Goal: Task Accomplishment & Management: Use online tool/utility

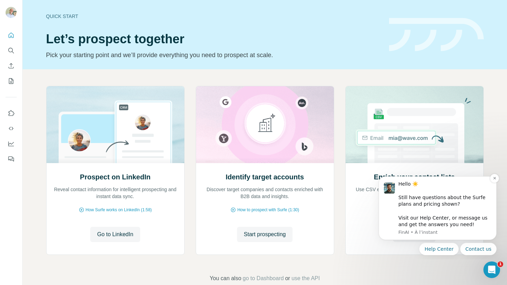
click at [405, 200] on div "Hello ☀️ ​ Still have questions about the Surfe plans and pricing shown? ​ Visi…" at bounding box center [444, 204] width 93 height 47
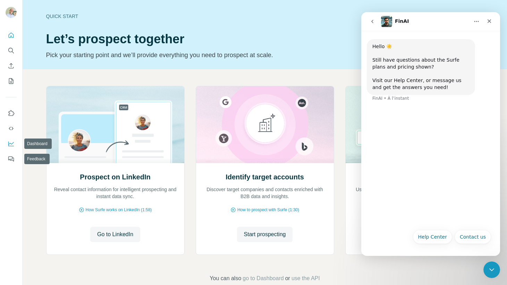
click at [11, 145] on icon "Dashboard" at bounding box center [11, 143] width 7 height 7
click at [14, 113] on icon "Use Surfe on LinkedIn" at bounding box center [12, 113] width 6 height 6
